Goal: Information Seeking & Learning: Learn about a topic

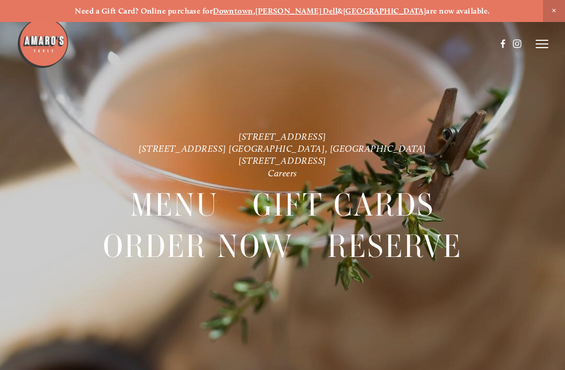
scroll to position [29, 0]
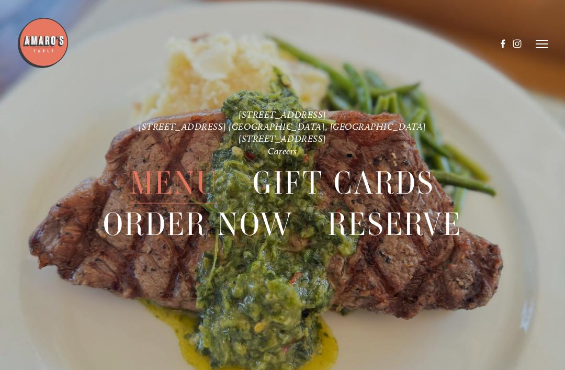
click at [563, 57] on div at bounding box center [282, 185] width 565 height 370
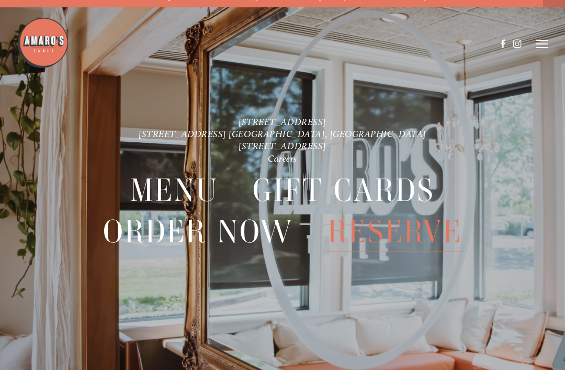
scroll to position [0, 0]
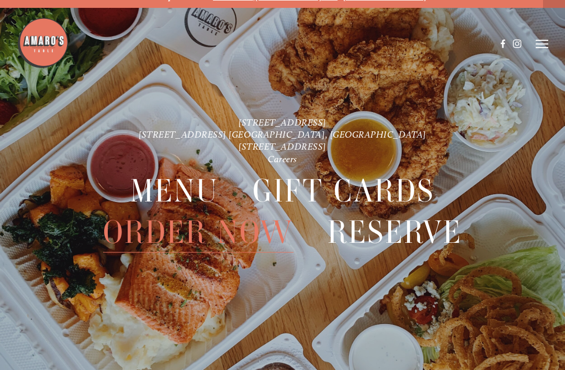
scroll to position [22, 0]
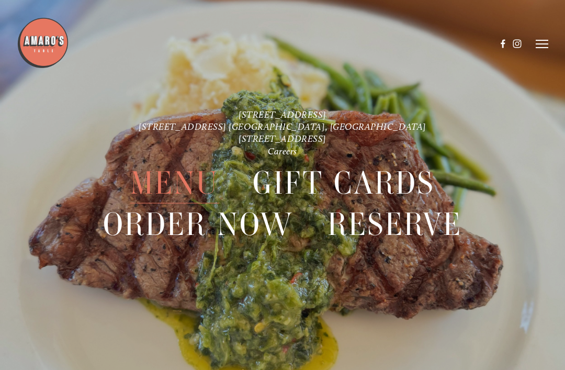
click at [186, 187] on span "Menu" at bounding box center [174, 183] width 88 height 41
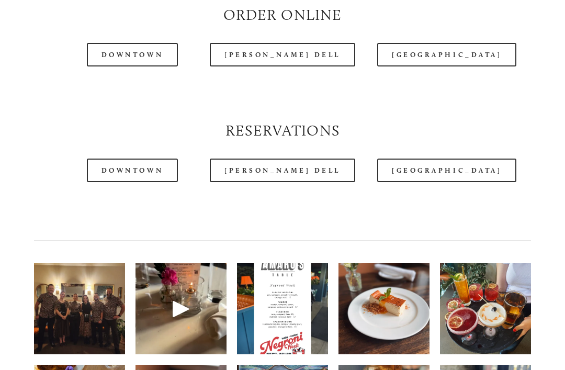
scroll to position [1108, 0]
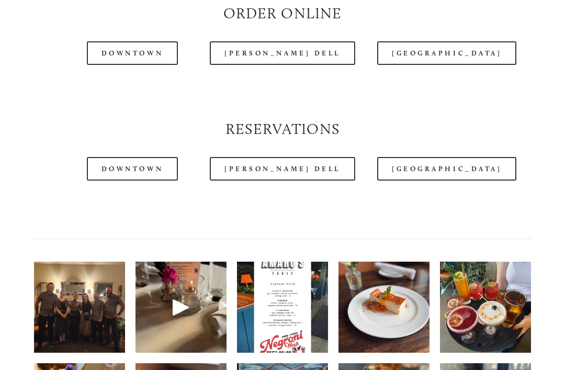
click at [453, 46] on header "Menu Order Now Visit Gallery 0" at bounding box center [282, 18] width 531 height 88
click at [448, 53] on header "Menu Order Now Visit Gallery 0" at bounding box center [282, 18] width 531 height 88
click at [441, 54] on header "Menu Order Now Visit Gallery 0" at bounding box center [282, 18] width 531 height 88
click at [431, 49] on header "Menu Order Now Visit Gallery 0" at bounding box center [282, 18] width 531 height 88
click at [432, 46] on header "Menu Order Now Visit Gallery 0" at bounding box center [282, 18] width 531 height 88
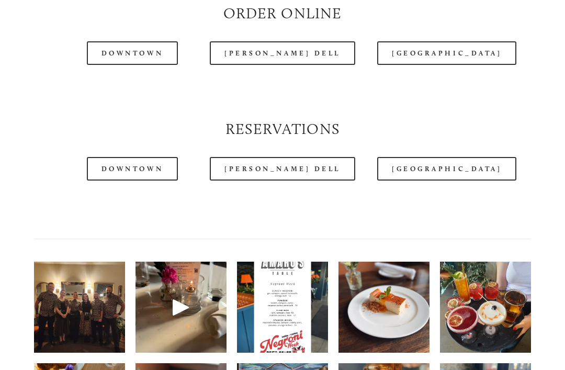
click at [431, 51] on header "Menu Order Now Visit Gallery 0" at bounding box center [282, 18] width 531 height 88
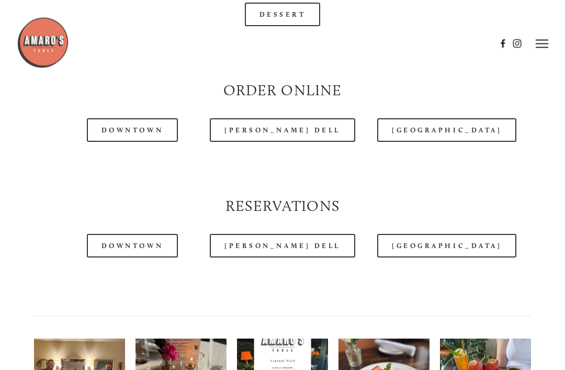
scroll to position [1031, 0]
click at [431, 118] on link "[GEOGRAPHIC_DATA]" at bounding box center [446, 130] width 139 height 24
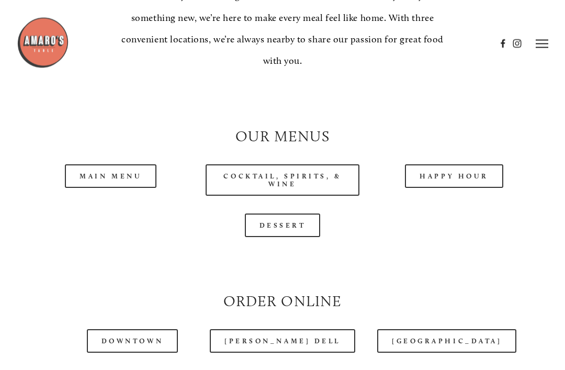
scroll to position [809, 0]
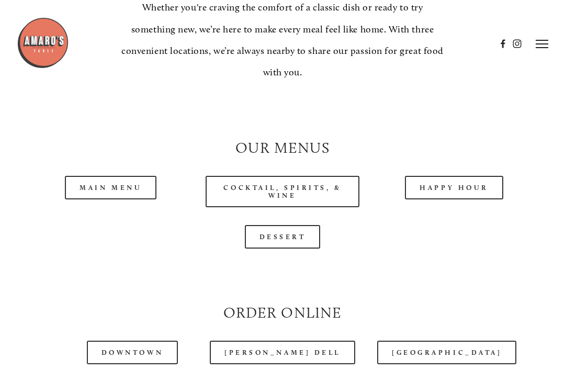
click at [293, 231] on link "Dessert" at bounding box center [283, 237] width 76 height 24
click at [137, 181] on link "Main Menu" at bounding box center [110, 188] width 91 height 24
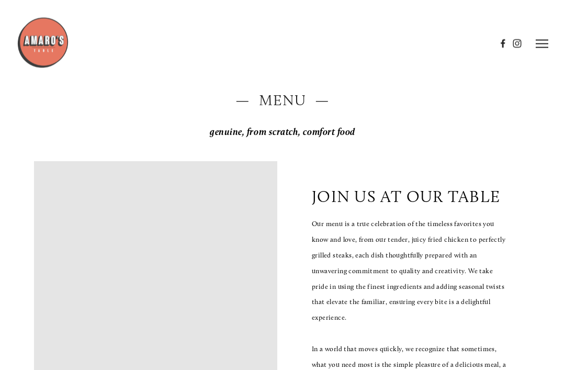
scroll to position [0, 0]
